Goal: Task Accomplishment & Management: Use online tool/utility

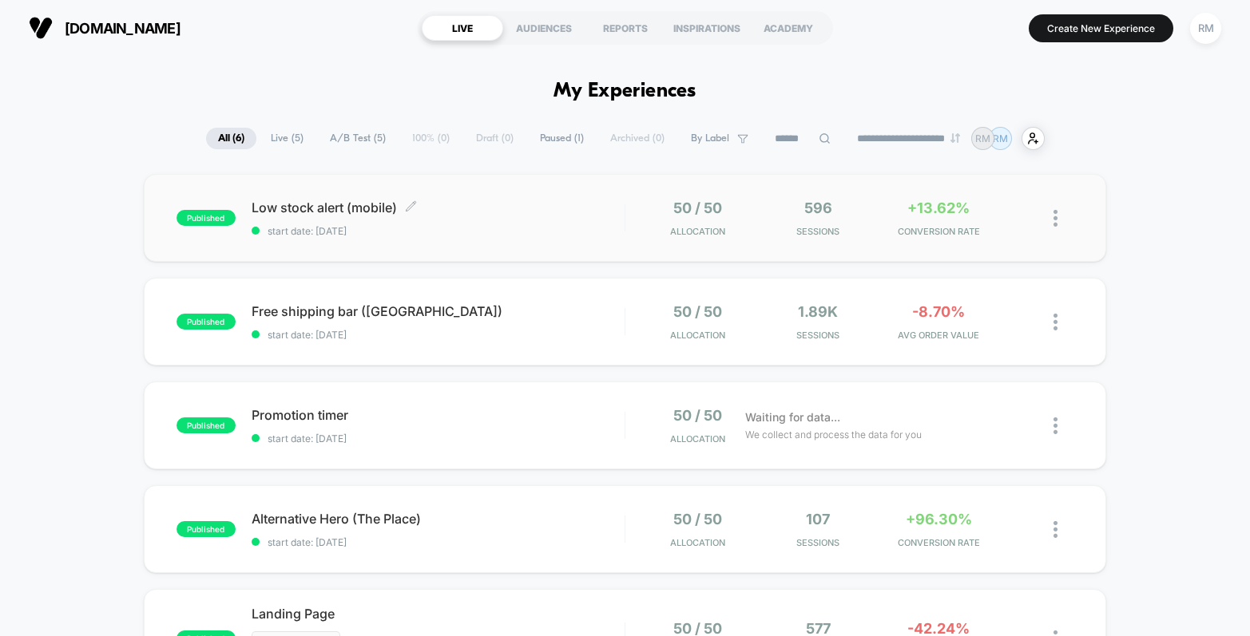
click at [527, 208] on span "Low stock alert (mobile) Click to edit experience details" at bounding box center [438, 208] width 373 height 16
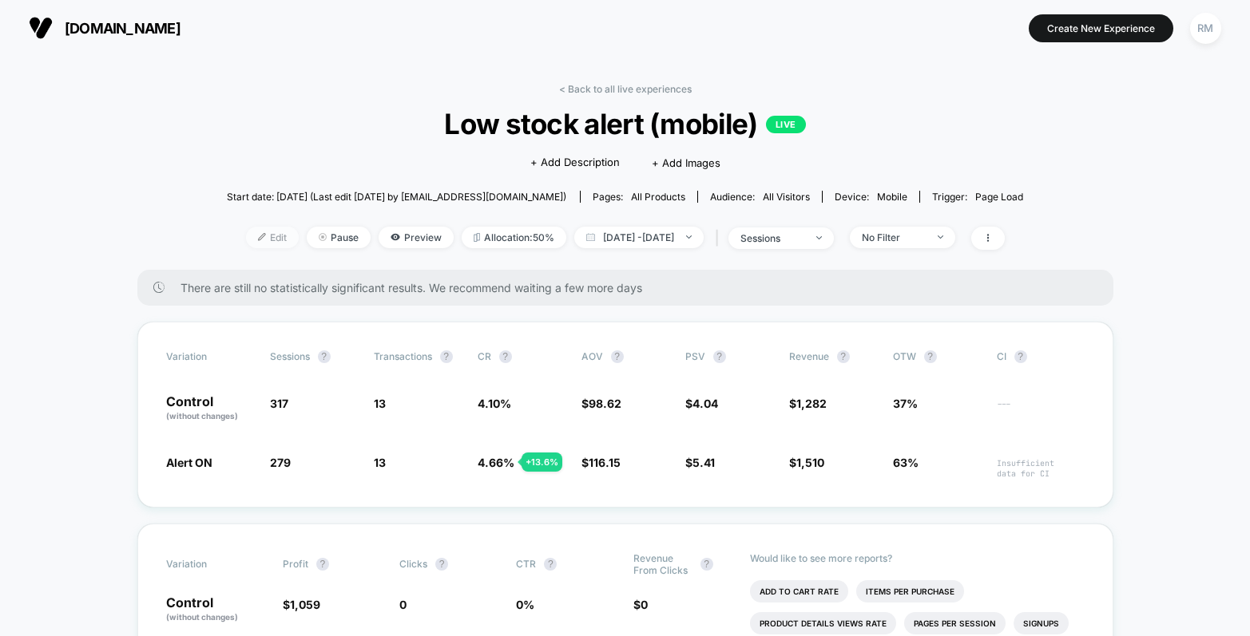
click at [246, 233] on span "Edit" at bounding box center [272, 238] width 53 height 22
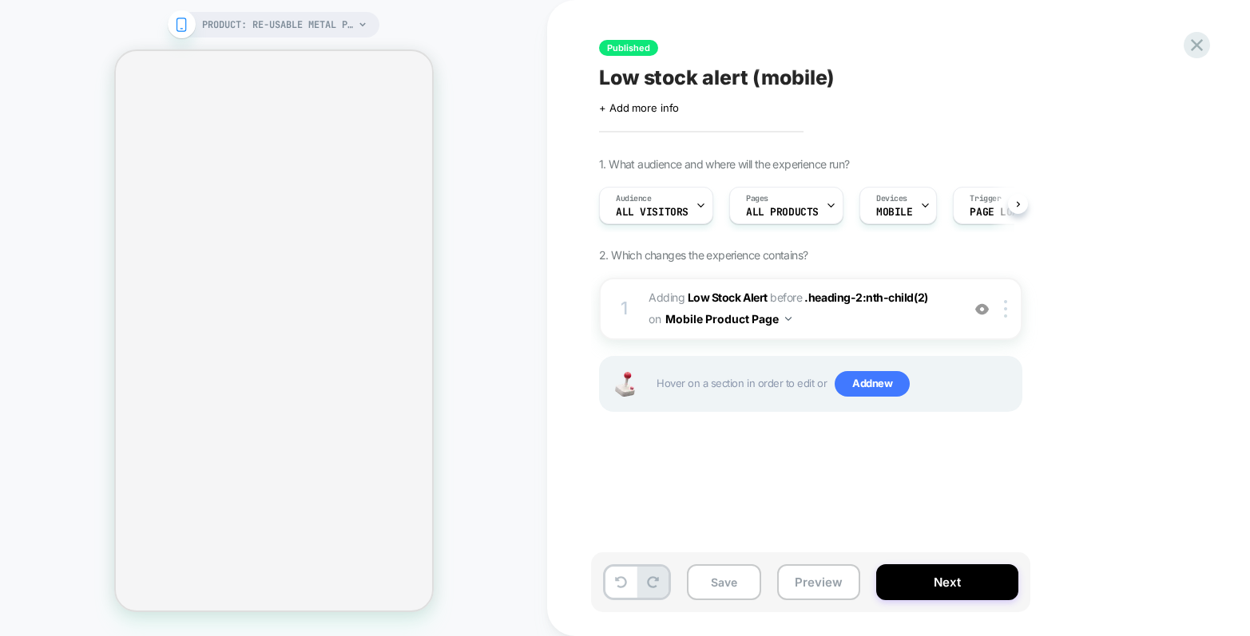
scroll to position [0, 1]
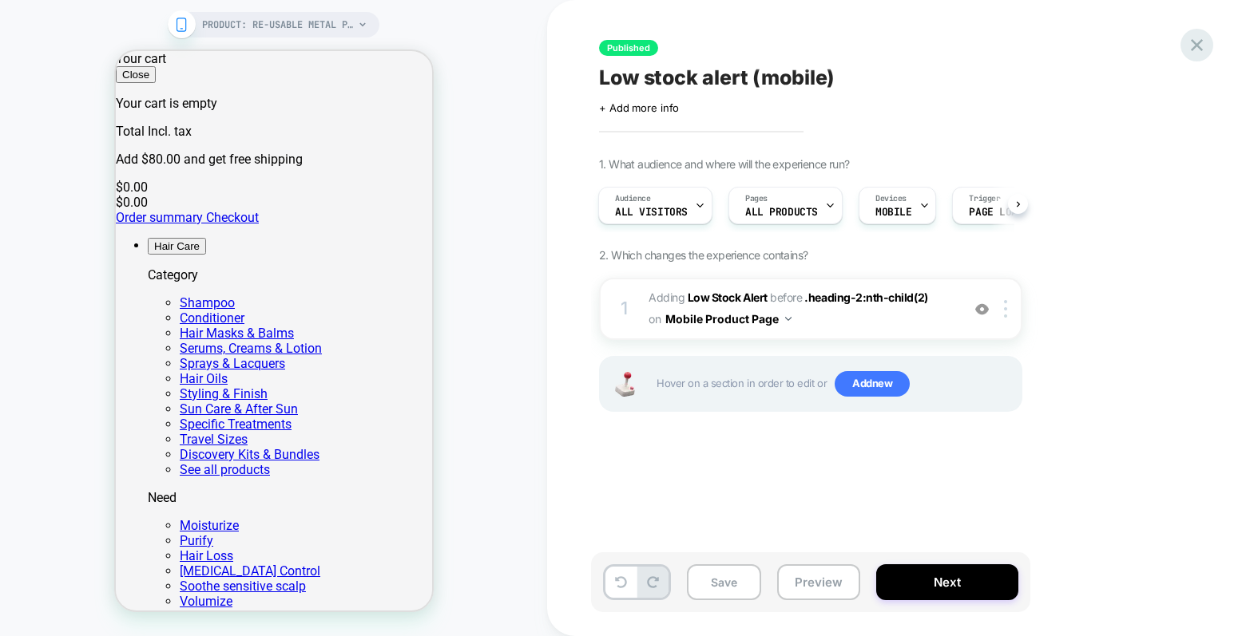
click at [1193, 40] on icon at bounding box center [1197, 45] width 22 height 22
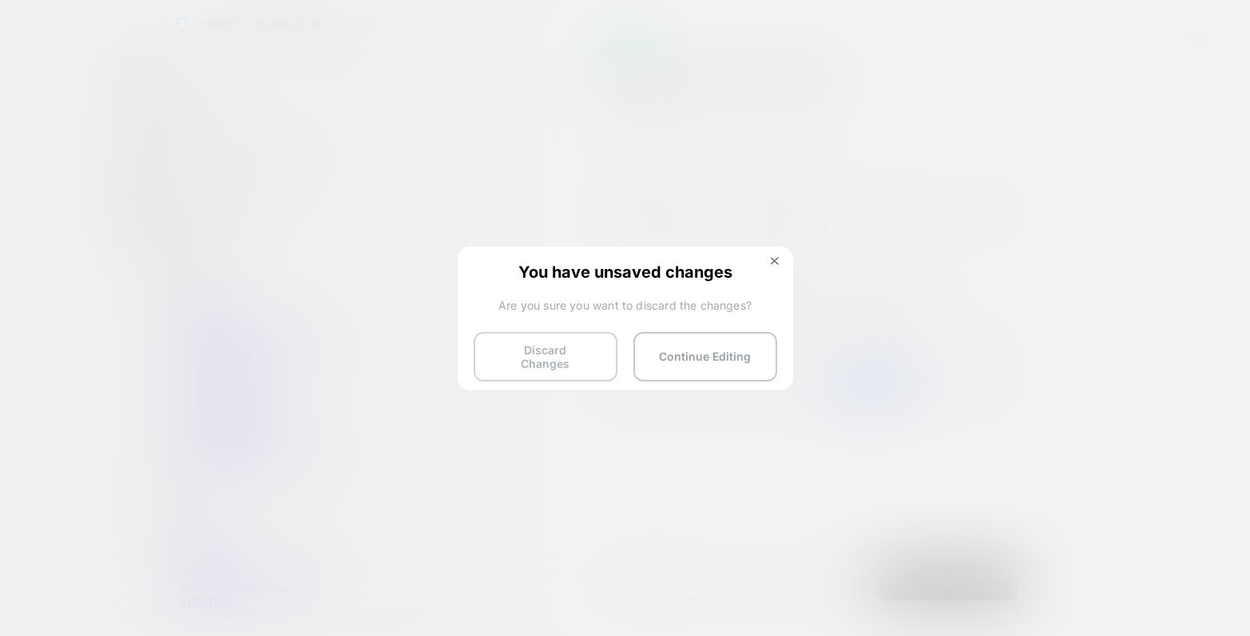
click at [568, 352] on button "Discard Changes" at bounding box center [546, 357] width 144 height 50
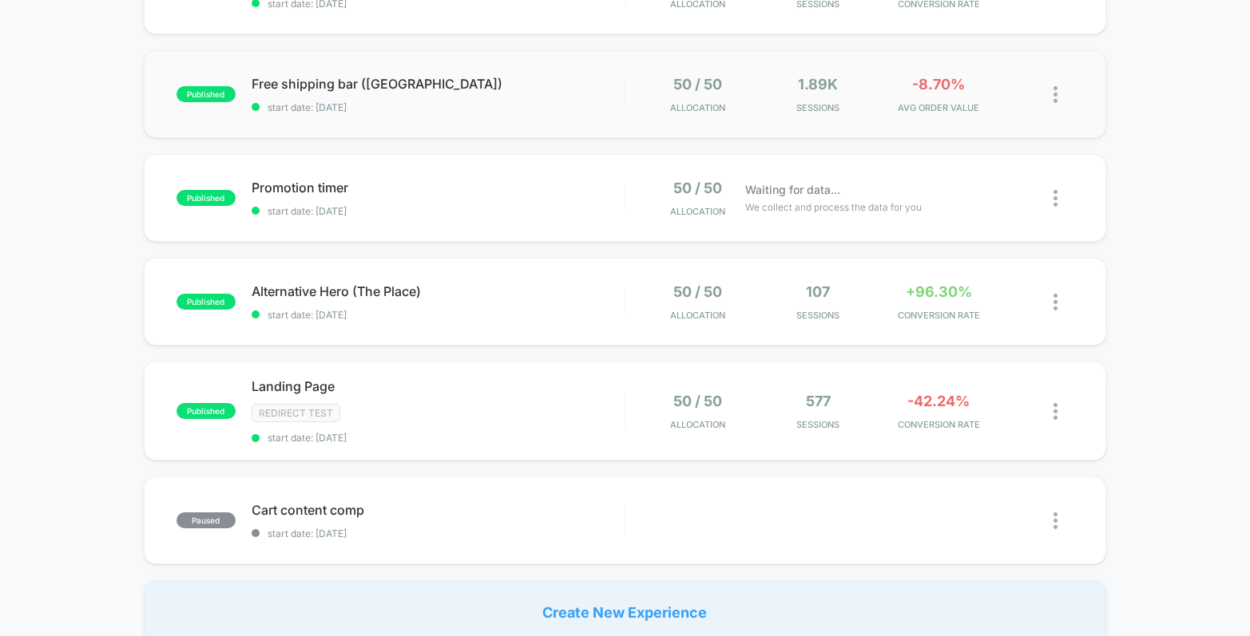
scroll to position [254, 0]
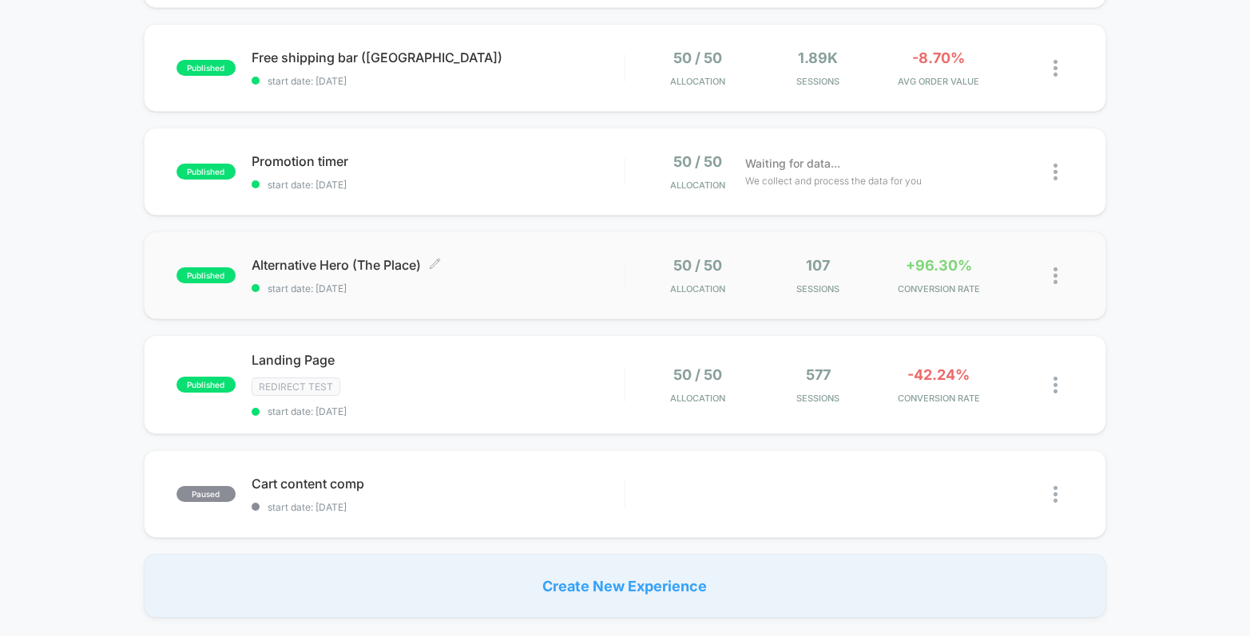
click at [567, 260] on span "Alternative Hero (The Place) Click to edit experience details" at bounding box center [438, 265] width 373 height 16
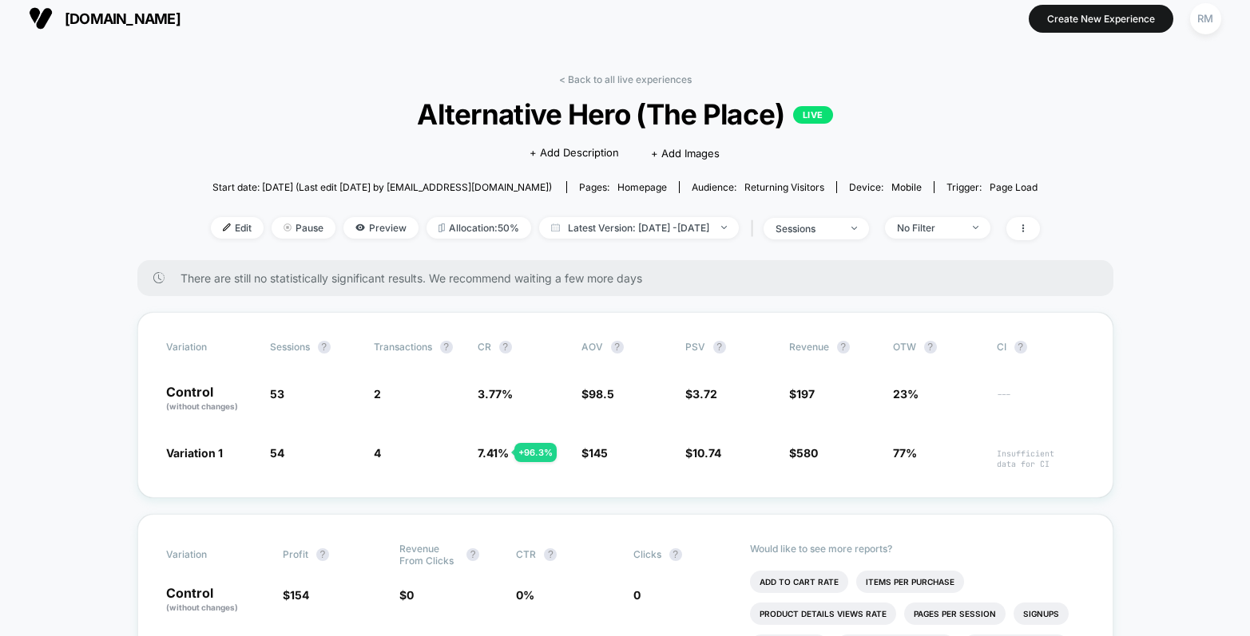
scroll to position [22, 0]
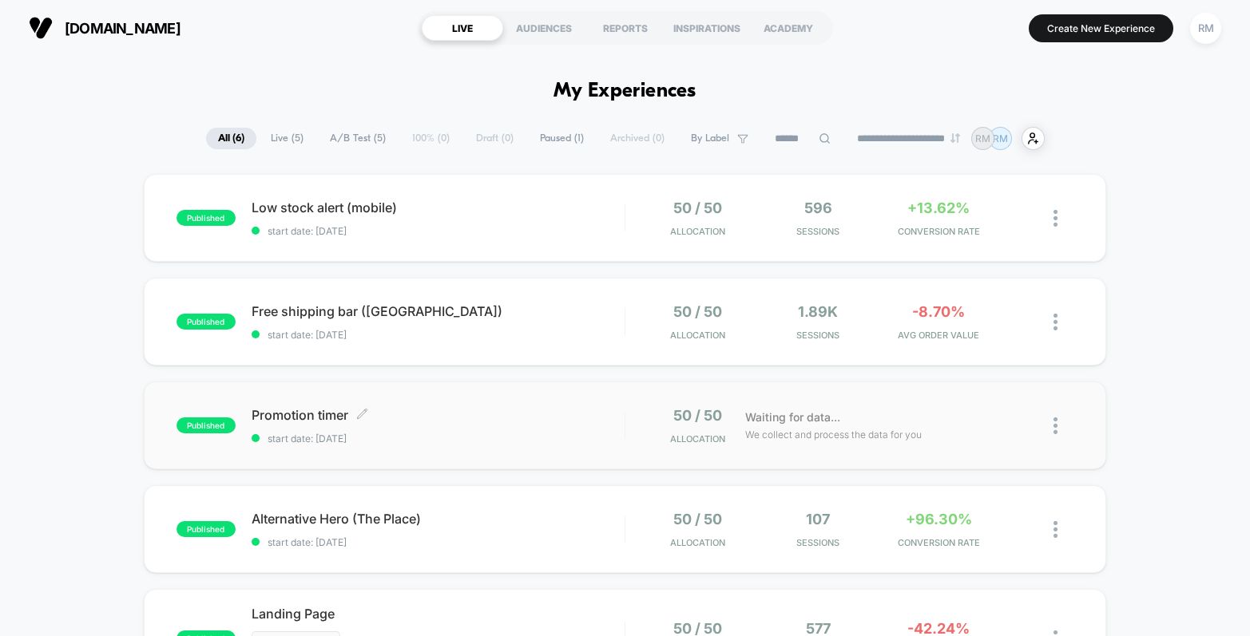
click at [564, 426] on div "Promotion timer Click to edit experience details Click to edit experience detai…" at bounding box center [438, 426] width 373 height 38
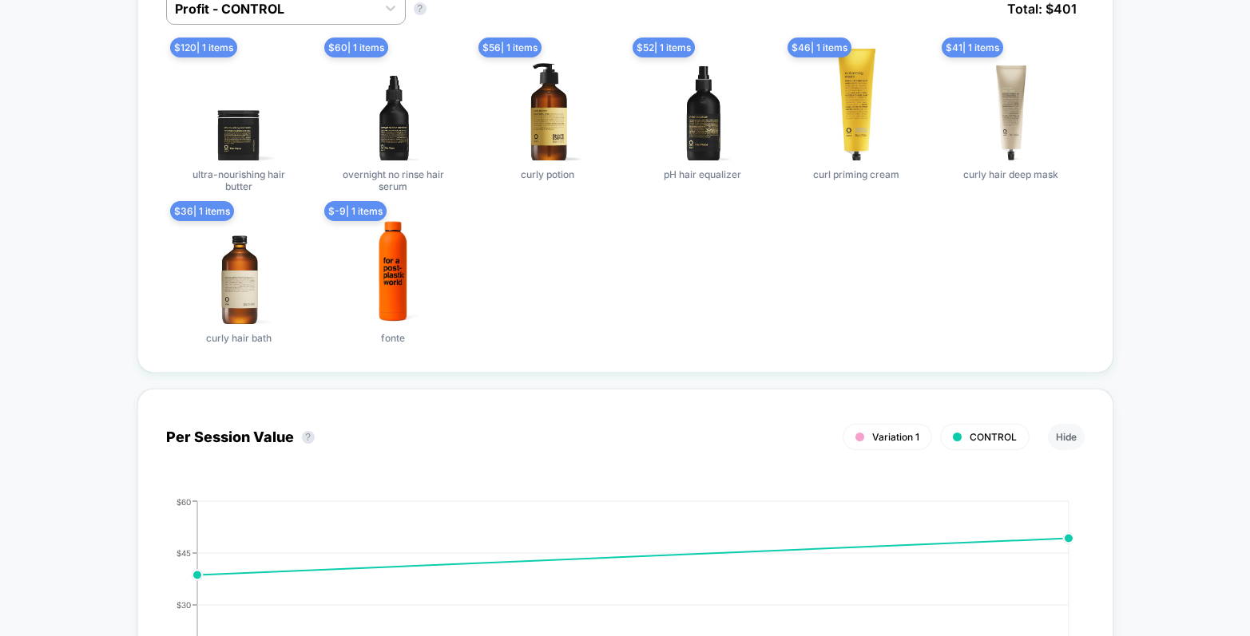
scroll to position [822, 0]
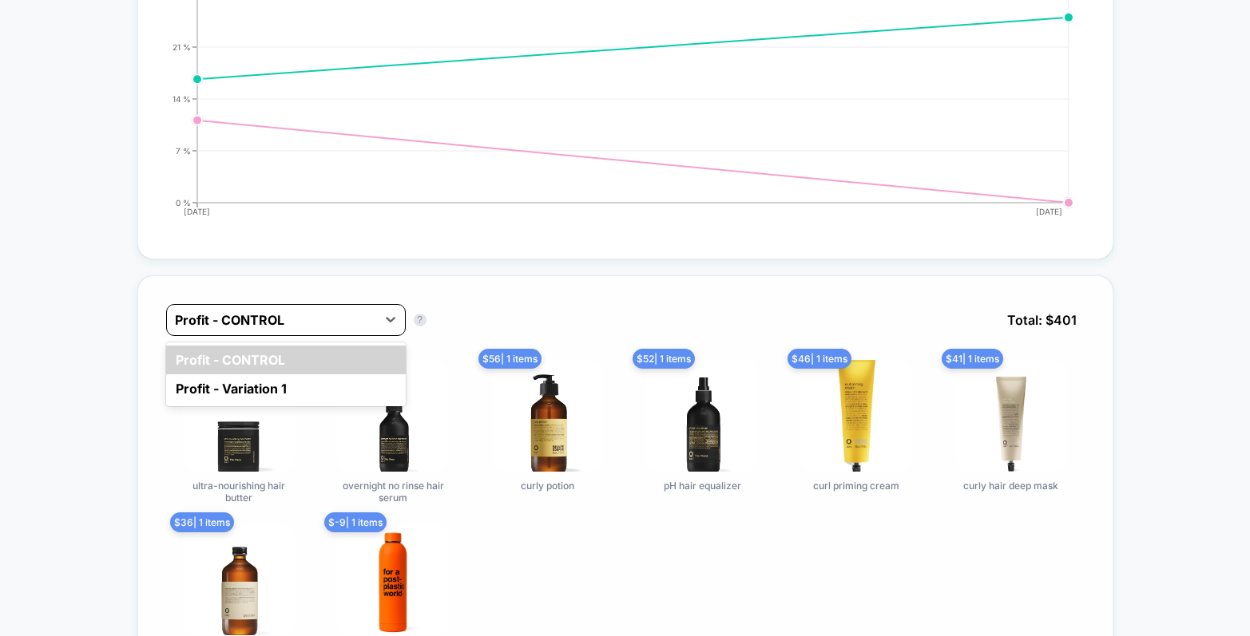
click at [313, 320] on div at bounding box center [271, 320] width 193 height 19
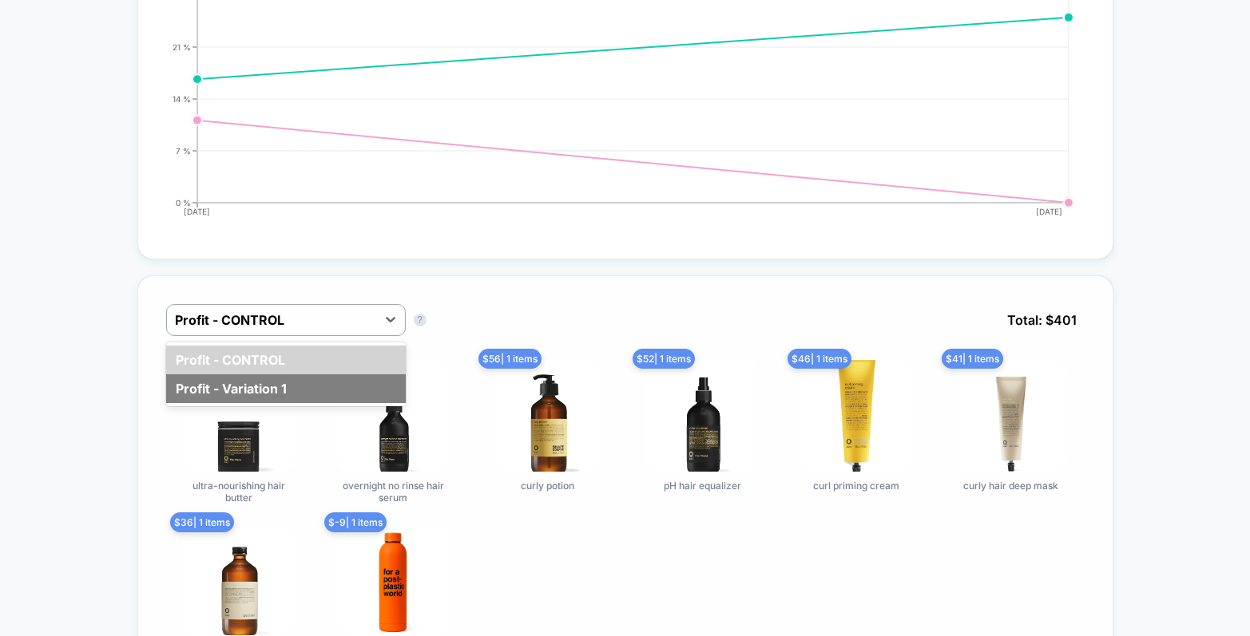
click at [269, 380] on div "Profit - Variation 1" at bounding box center [286, 388] width 240 height 29
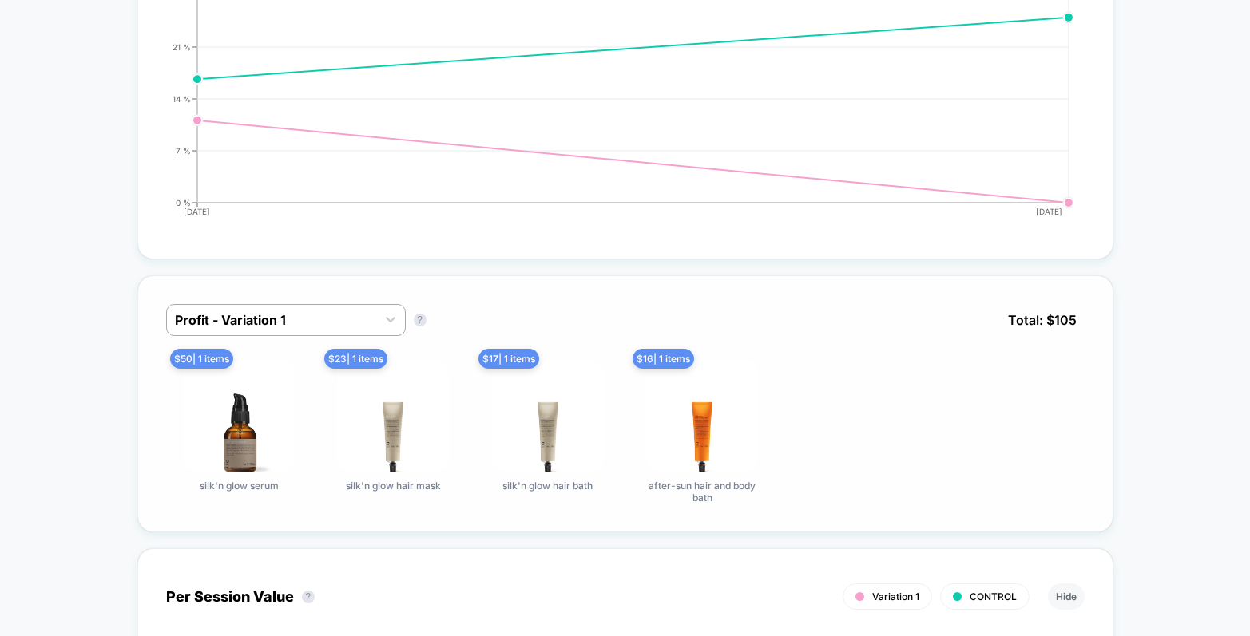
scroll to position [0, 0]
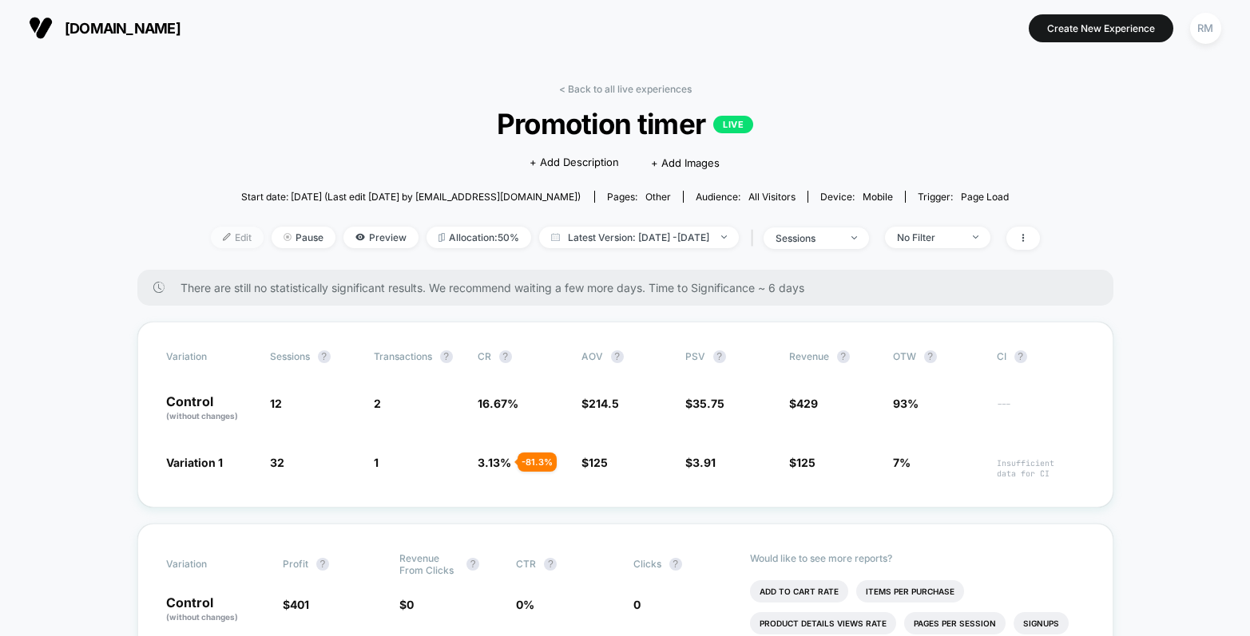
click at [211, 231] on span "Edit" at bounding box center [237, 238] width 53 height 22
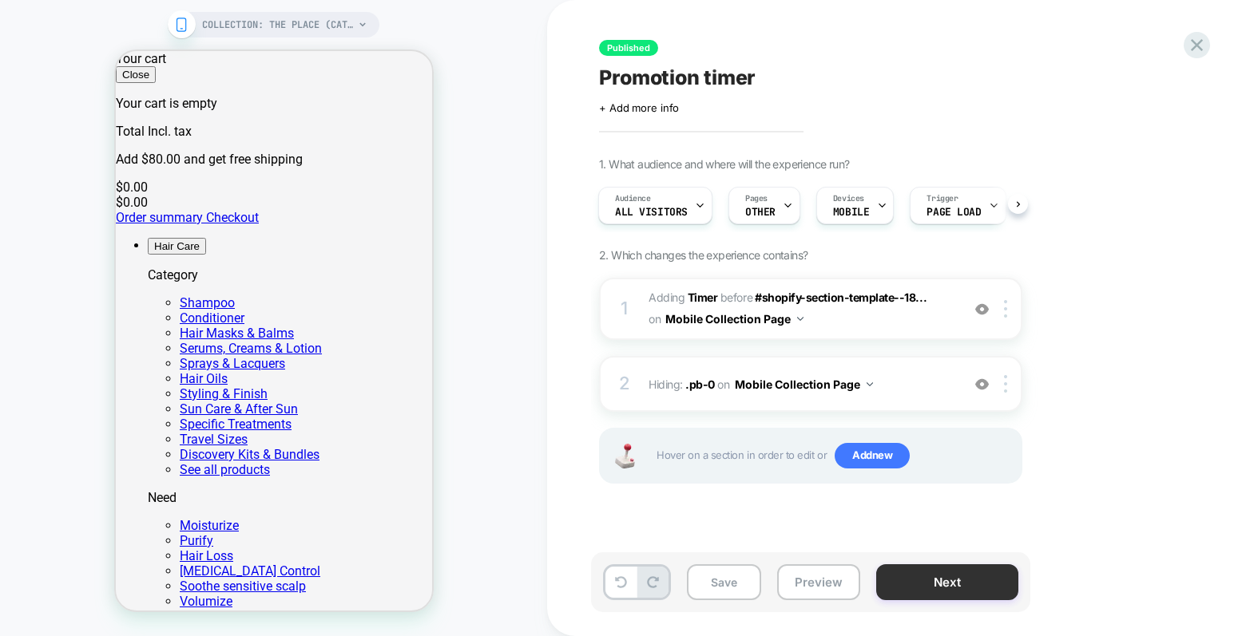
click at [951, 577] on button "Next" at bounding box center [947, 583] width 142 height 36
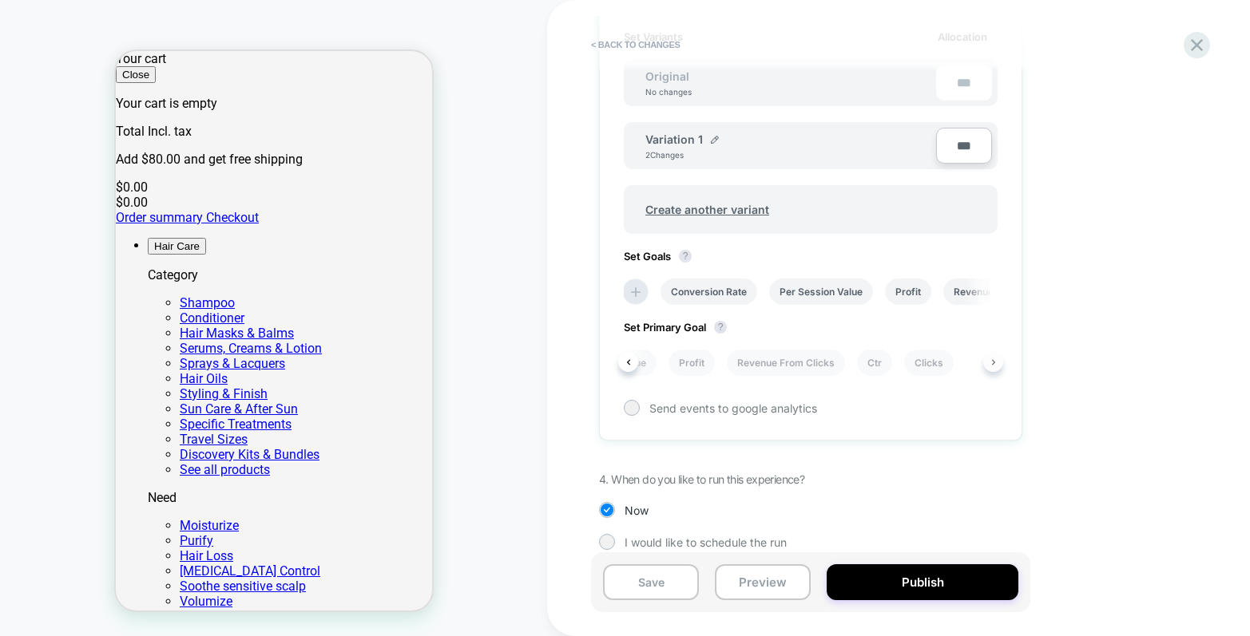
scroll to position [0, 183]
click at [628, 297] on icon at bounding box center [636, 292] width 16 height 16
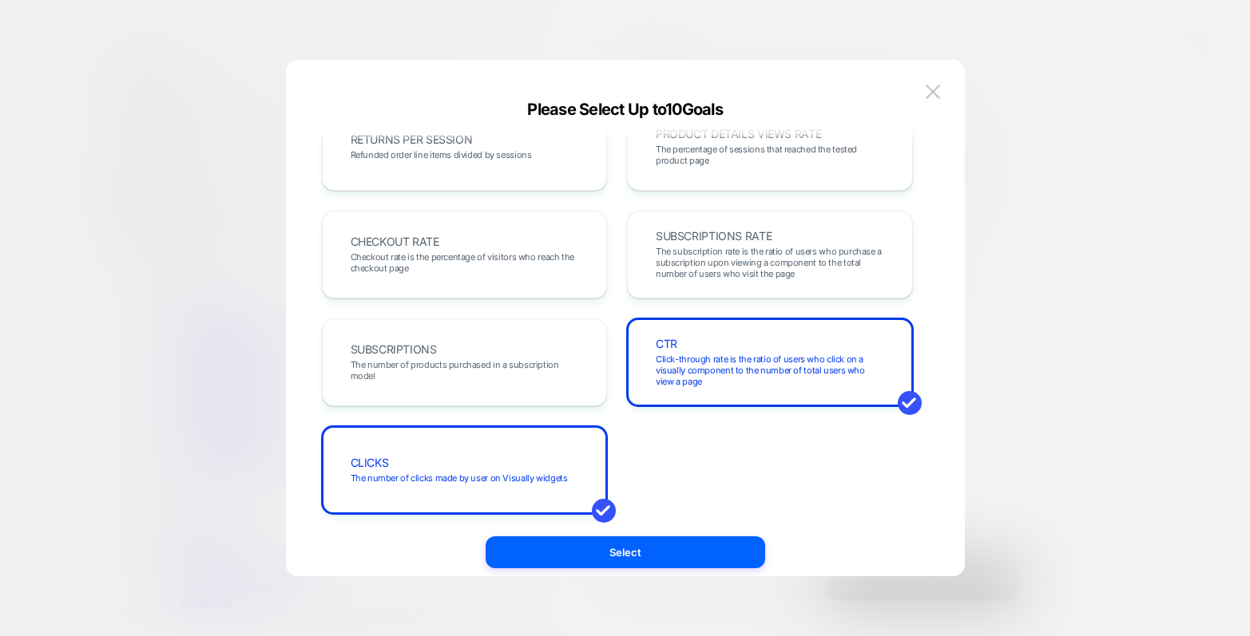
scroll to position [577, 0]
click at [937, 87] on img at bounding box center [932, 92] width 14 height 14
